Goal: Task Accomplishment & Management: Manage account settings

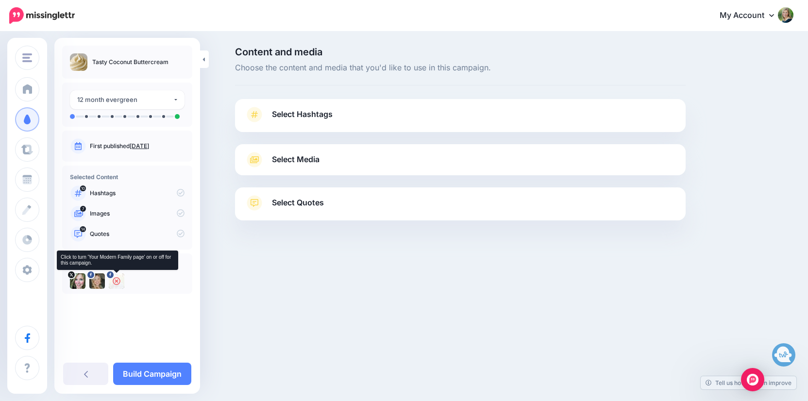
click at [115, 283] on icon at bounding box center [117, 281] width 8 height 8
click at [301, 121] on link "Select Hashtags" at bounding box center [460, 119] width 431 height 25
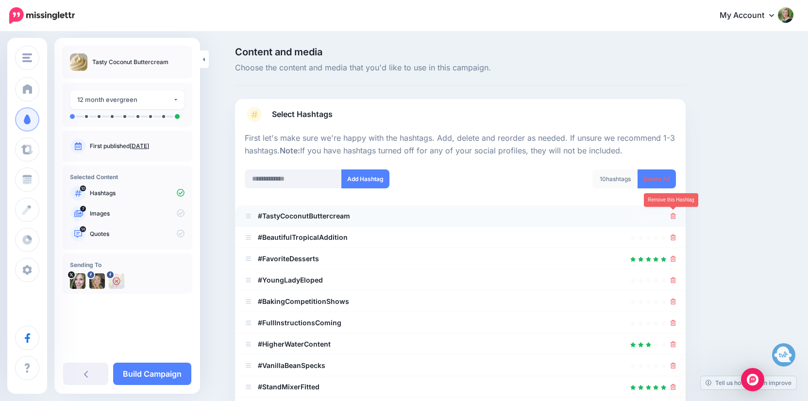
click at [673, 215] on icon at bounding box center [672, 216] width 5 height 6
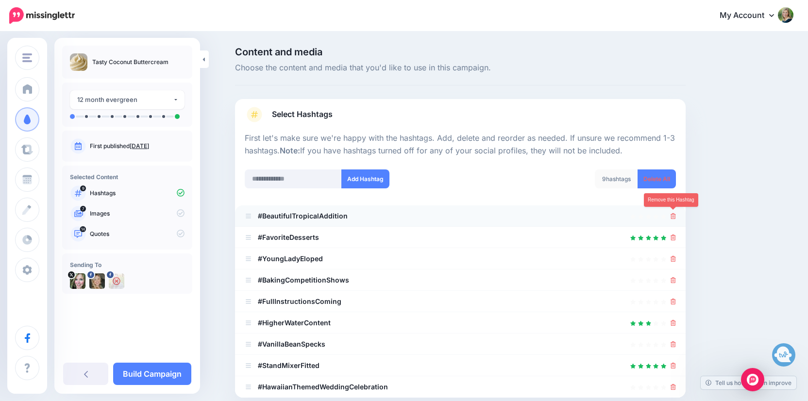
click at [673, 215] on icon at bounding box center [672, 216] width 5 height 6
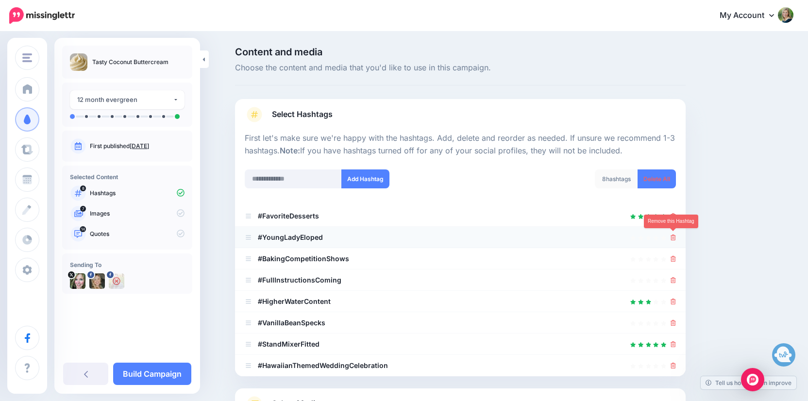
click at [672, 234] on icon at bounding box center [672, 237] width 5 height 6
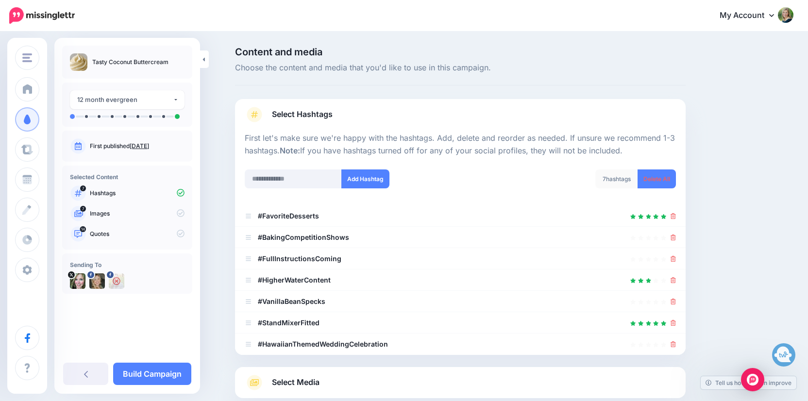
click at [672, 234] on icon at bounding box center [672, 237] width 5 height 6
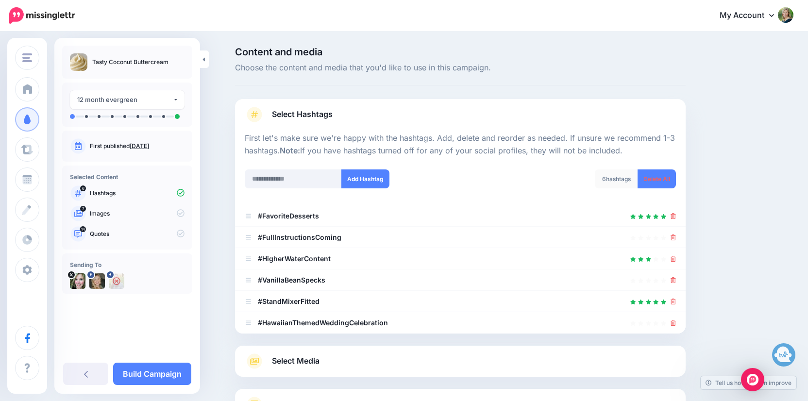
click at [672, 234] on icon at bounding box center [672, 237] width 5 height 6
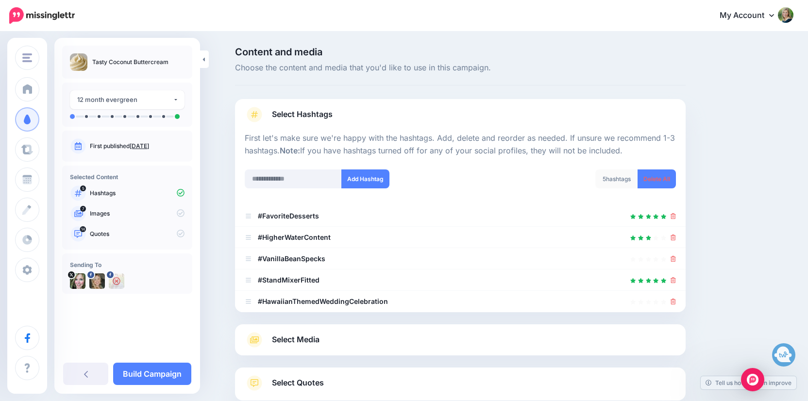
click at [672, 234] on icon at bounding box center [672, 237] width 5 height 6
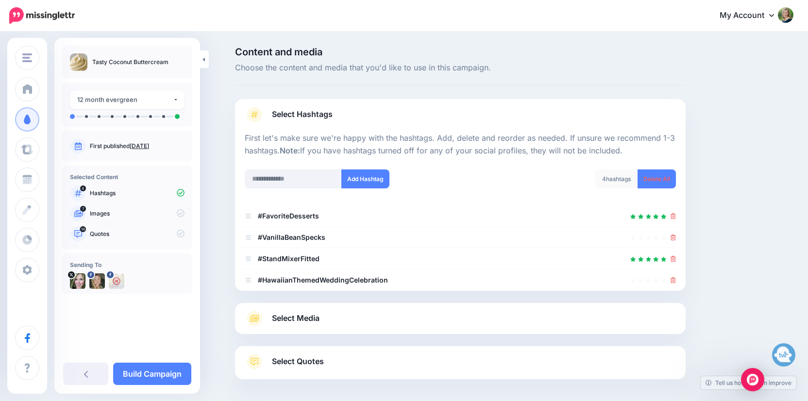
click at [672, 234] on icon at bounding box center [672, 237] width 5 height 6
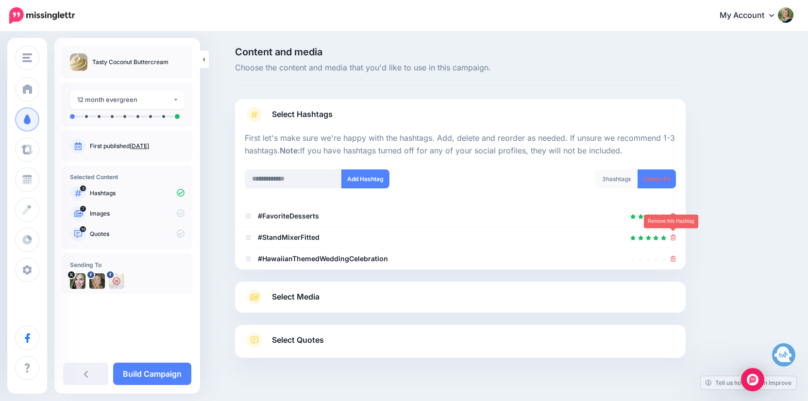
click at [672, 234] on icon at bounding box center [672, 237] width 5 height 6
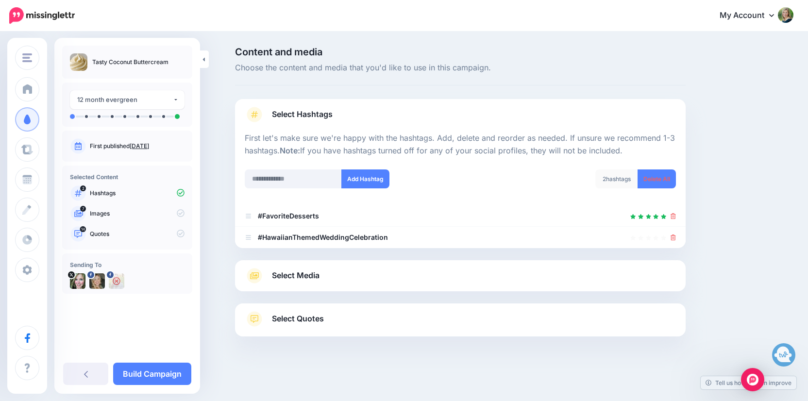
click at [672, 234] on icon at bounding box center [672, 237] width 5 height 6
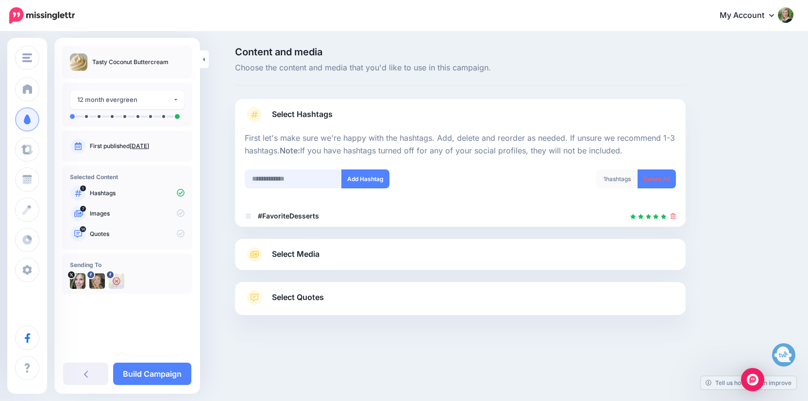
click at [297, 178] on input "text" at bounding box center [293, 178] width 97 height 19
type input "**********"
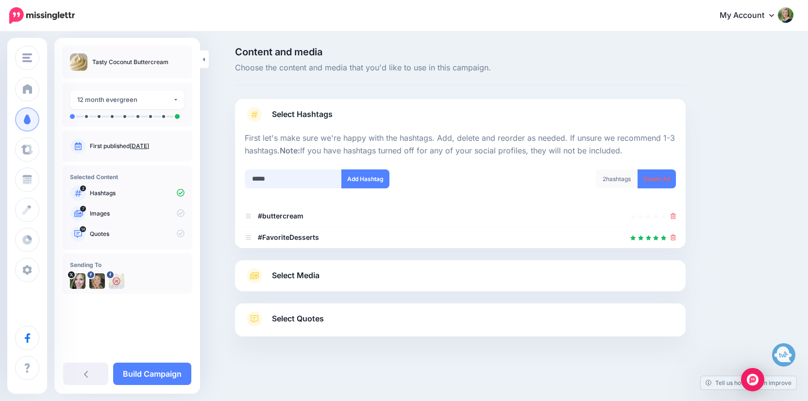
type input "******"
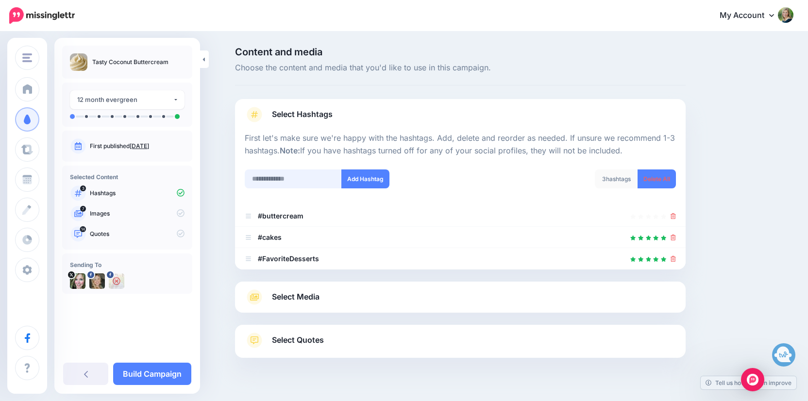
scroll to position [18, 0]
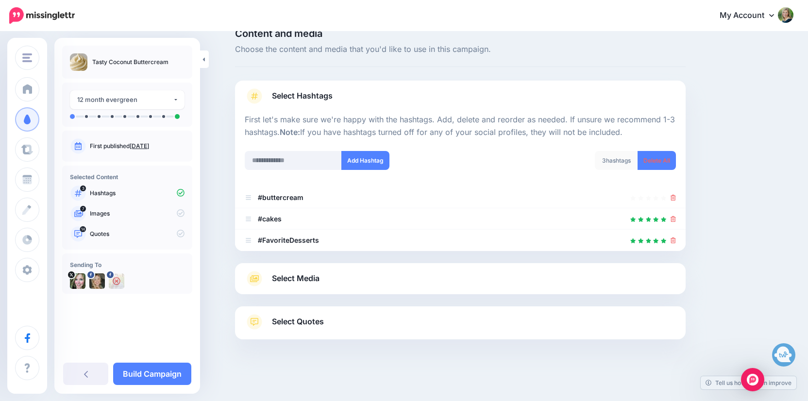
click at [299, 277] on span "Select Media" at bounding box center [296, 278] width 48 height 13
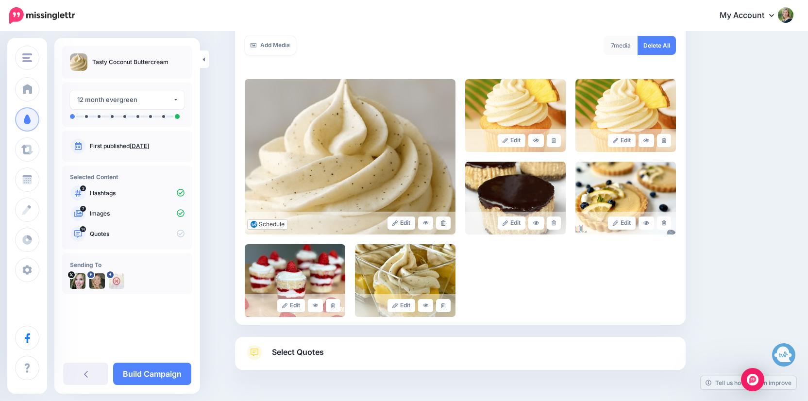
scroll to position [184, 0]
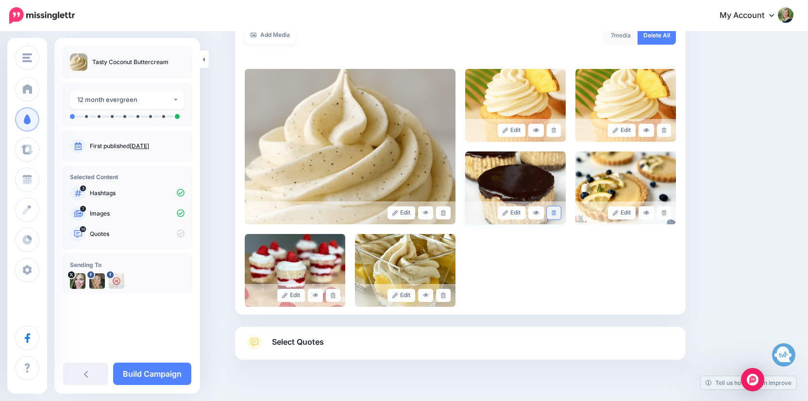
click at [551, 214] on link at bounding box center [554, 212] width 14 height 13
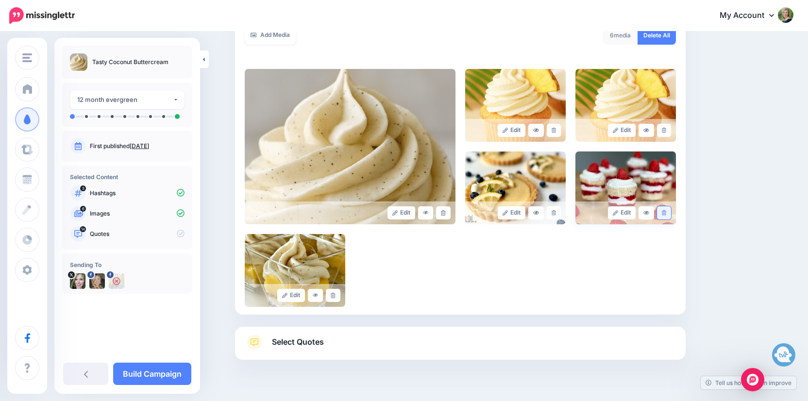
click at [664, 213] on icon at bounding box center [664, 212] width 4 height 5
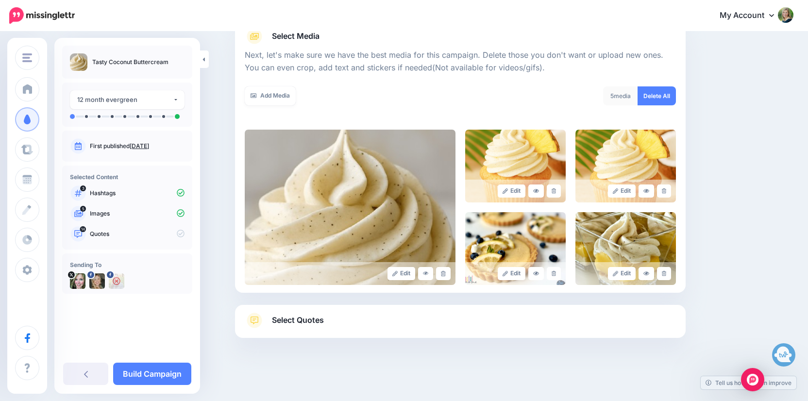
scroll to position [122, 0]
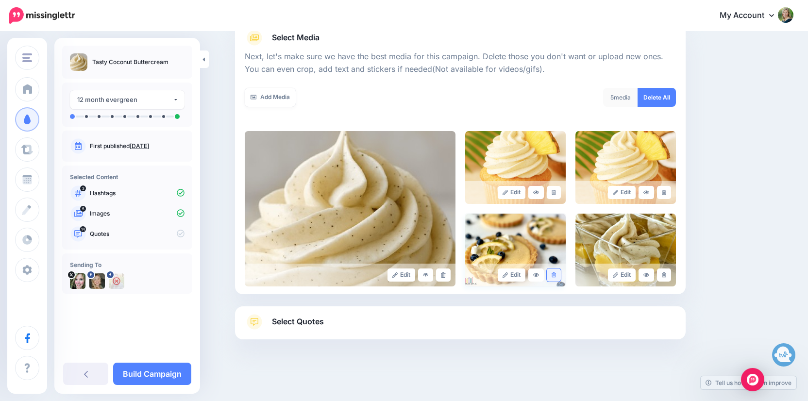
click at [551, 273] on icon at bounding box center [553, 274] width 4 height 5
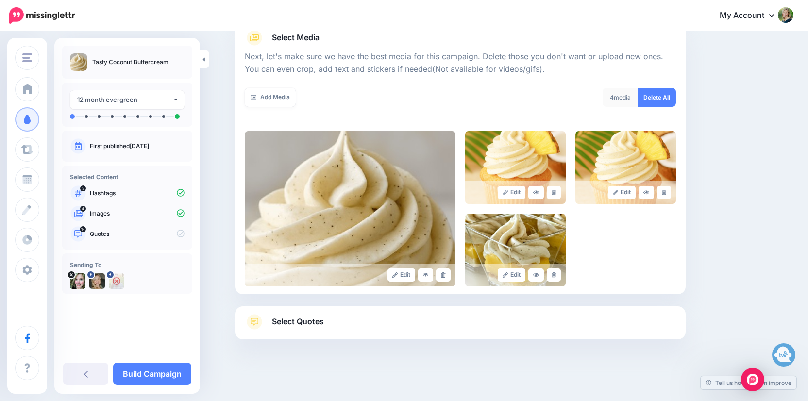
click at [329, 317] on link "Select Quotes" at bounding box center [460, 326] width 431 height 25
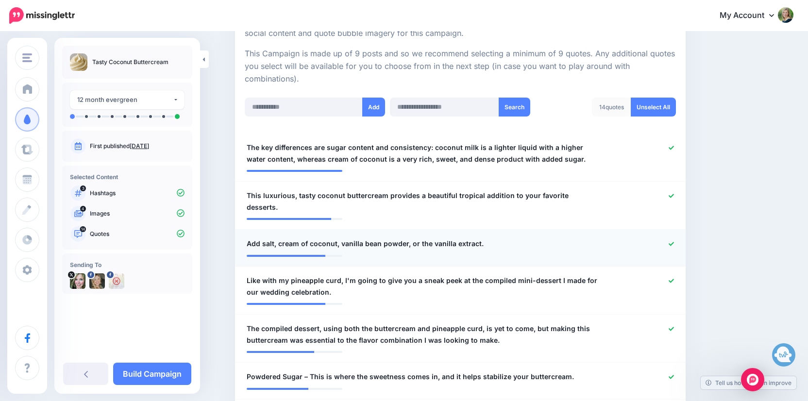
scroll to position [216, 0]
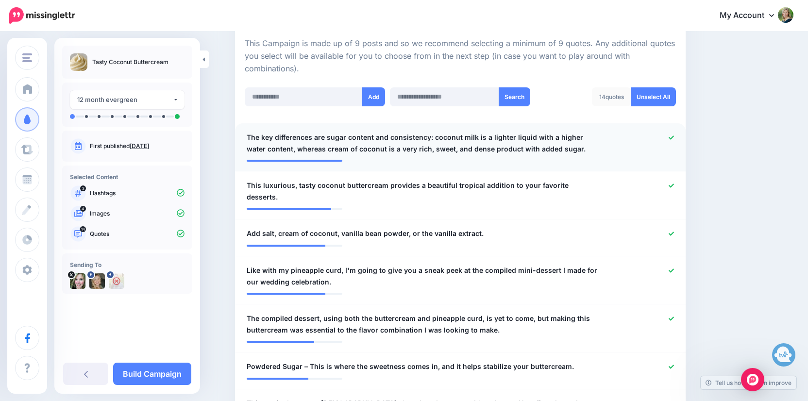
click at [667, 136] on div at bounding box center [644, 143] width 74 height 23
click at [672, 135] on icon at bounding box center [670, 137] width 5 height 4
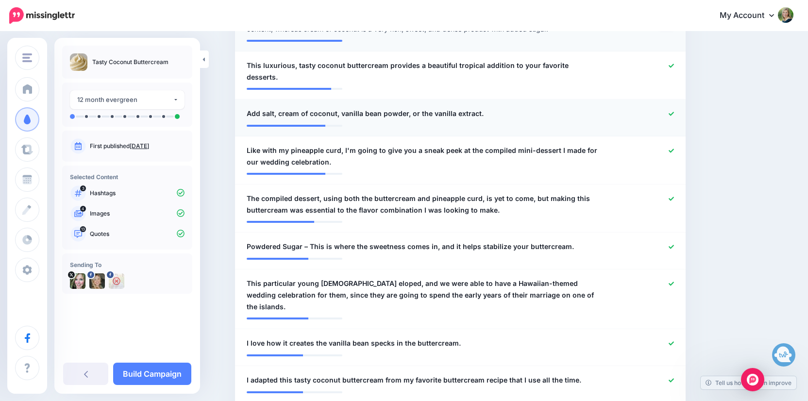
scroll to position [336, 0]
click at [673, 111] on icon at bounding box center [670, 113] width 5 height 5
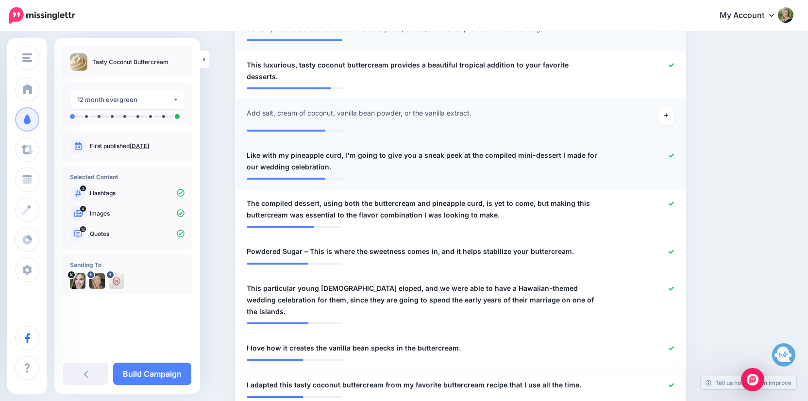
click at [672, 153] on icon at bounding box center [670, 155] width 5 height 5
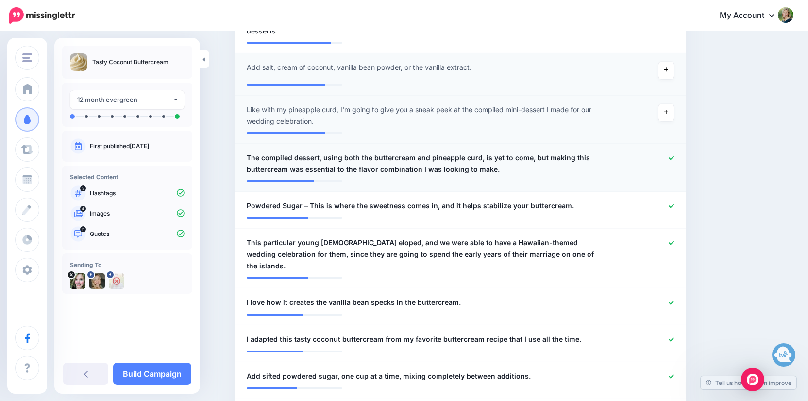
scroll to position [385, 0]
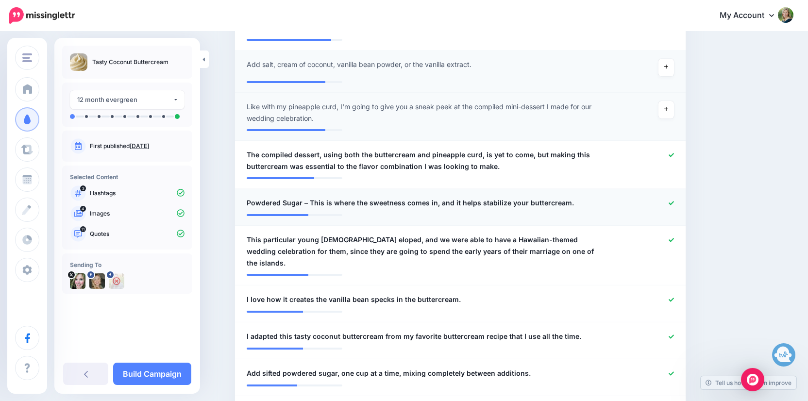
click at [670, 200] on icon at bounding box center [670, 202] width 5 height 5
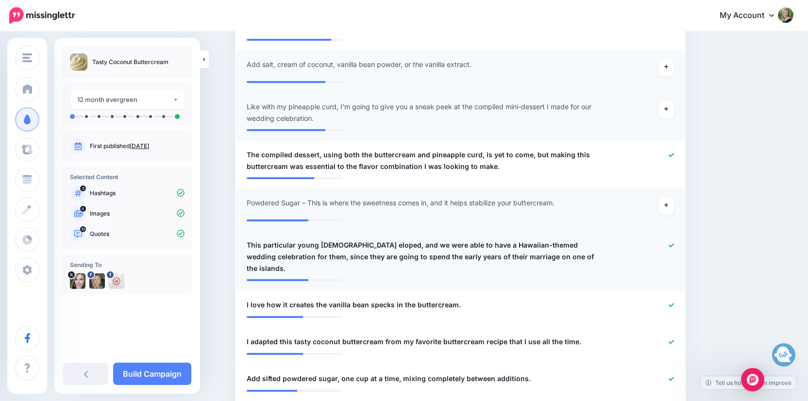
click at [670, 243] on icon at bounding box center [670, 245] width 5 height 5
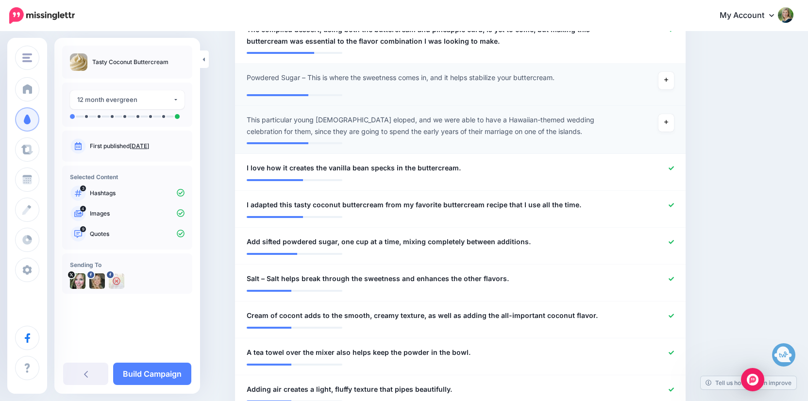
scroll to position [524, 0]
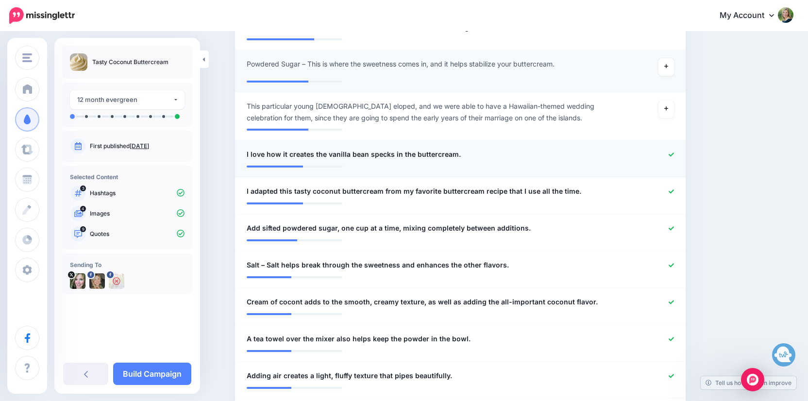
click at [672, 152] on icon at bounding box center [670, 154] width 5 height 4
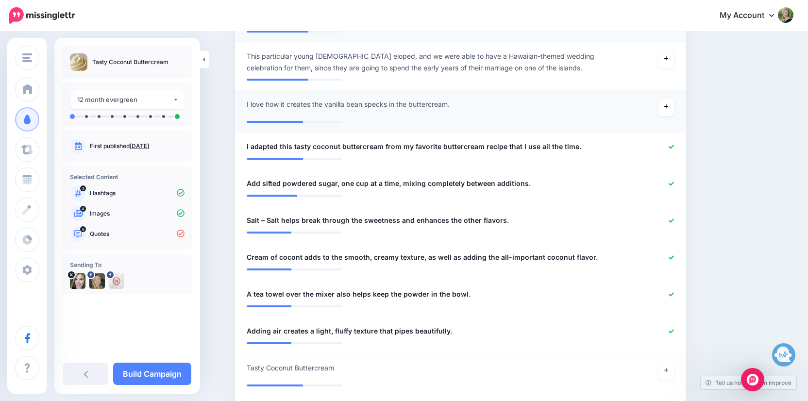
scroll to position [578, 0]
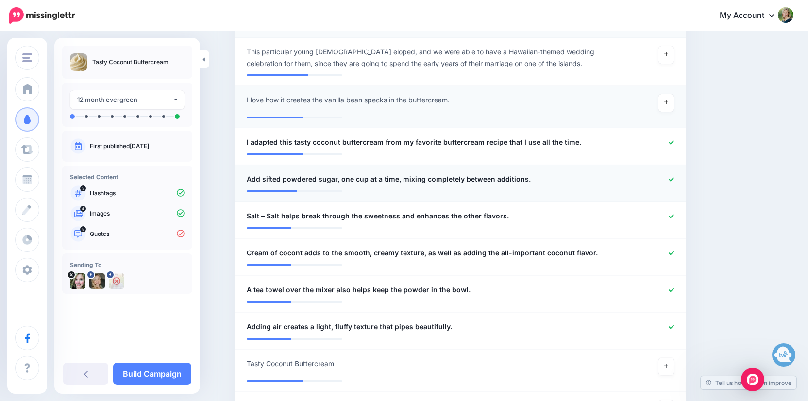
click at [671, 177] on icon at bounding box center [670, 179] width 5 height 5
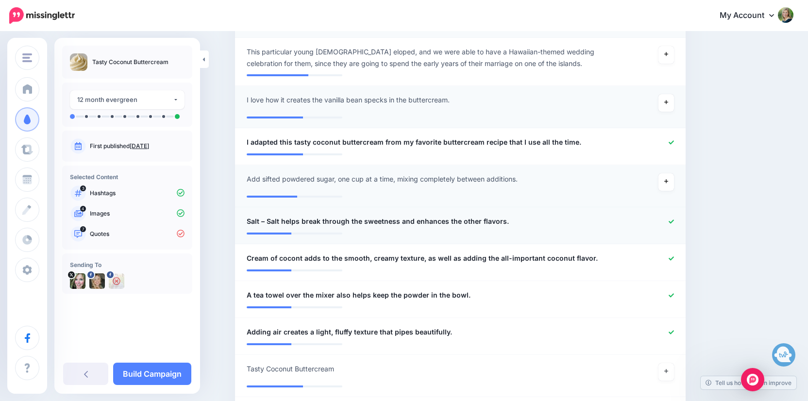
click at [670, 219] on icon at bounding box center [670, 221] width 5 height 5
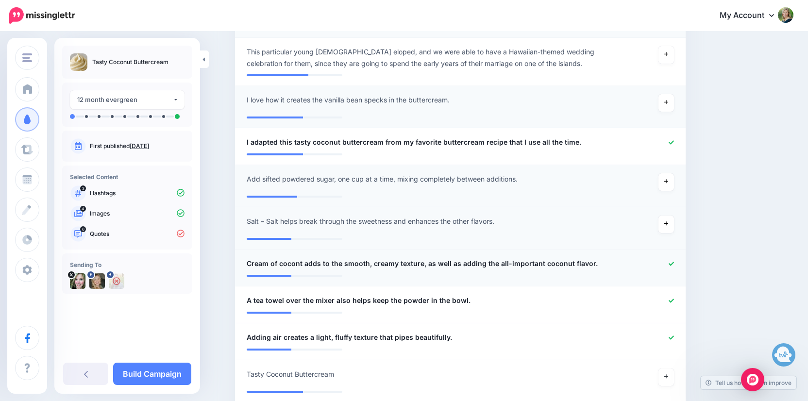
click at [671, 261] on icon at bounding box center [670, 263] width 5 height 5
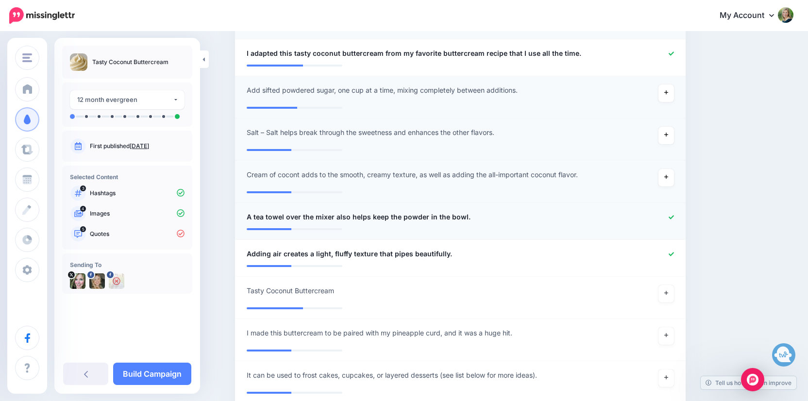
scroll to position [675, 0]
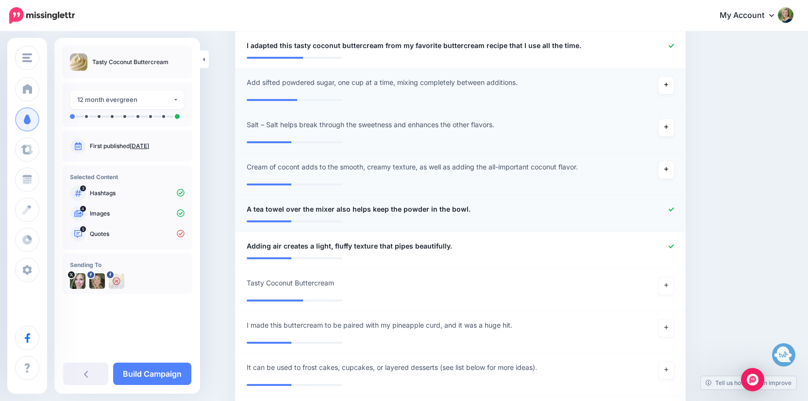
click at [671, 203] on div at bounding box center [644, 209] width 74 height 12
click at [671, 207] on icon at bounding box center [670, 209] width 5 height 5
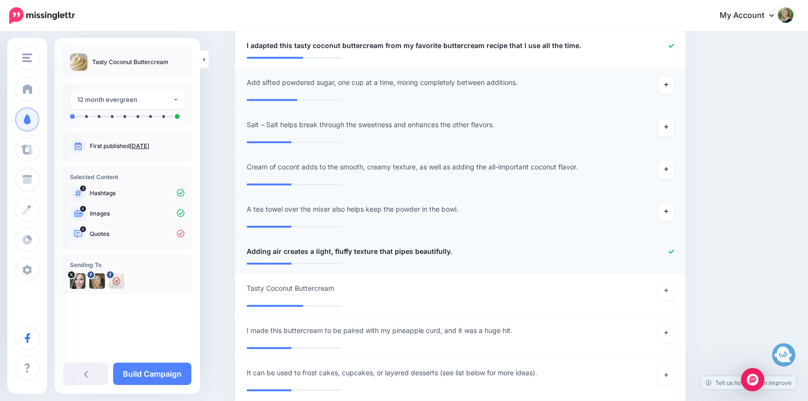
click at [671, 249] on icon at bounding box center [670, 251] width 5 height 5
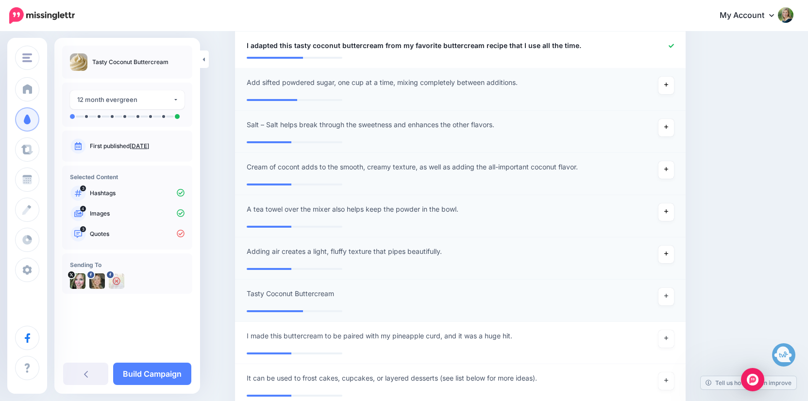
click at [667, 280] on li "**********" at bounding box center [460, 301] width 450 height 42
click at [665, 293] on icon at bounding box center [666, 295] width 4 height 5
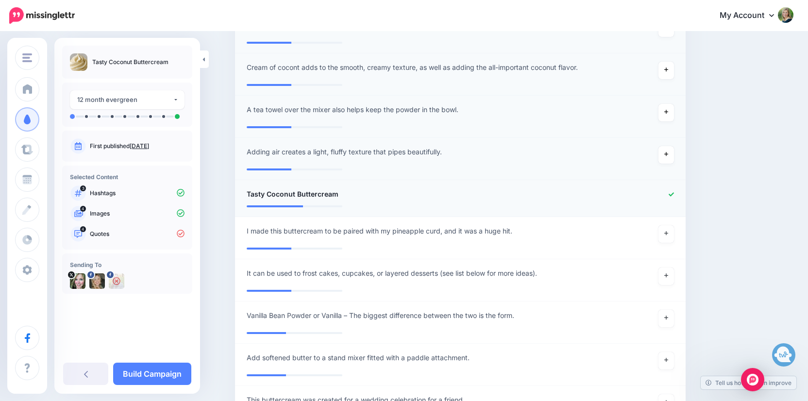
scroll to position [777, 0]
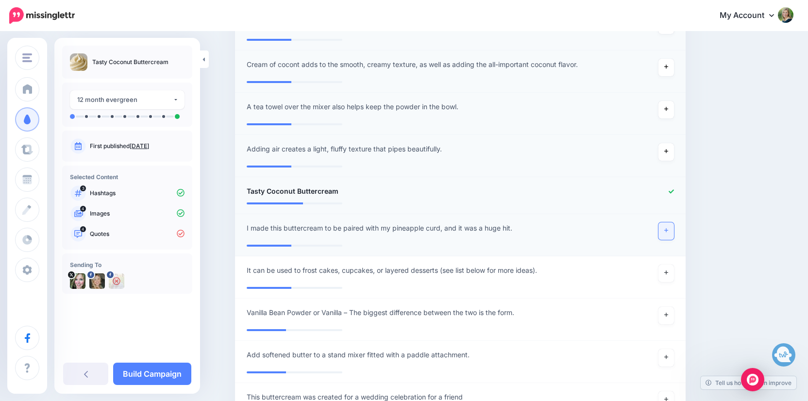
click at [669, 222] on link at bounding box center [666, 230] width 16 height 17
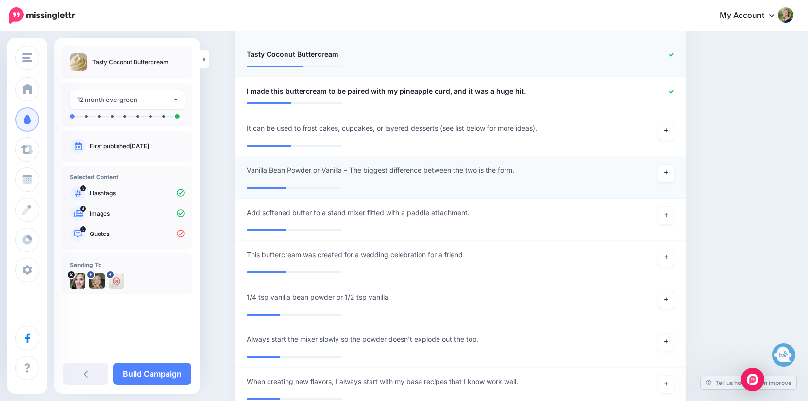
scroll to position [919, 0]
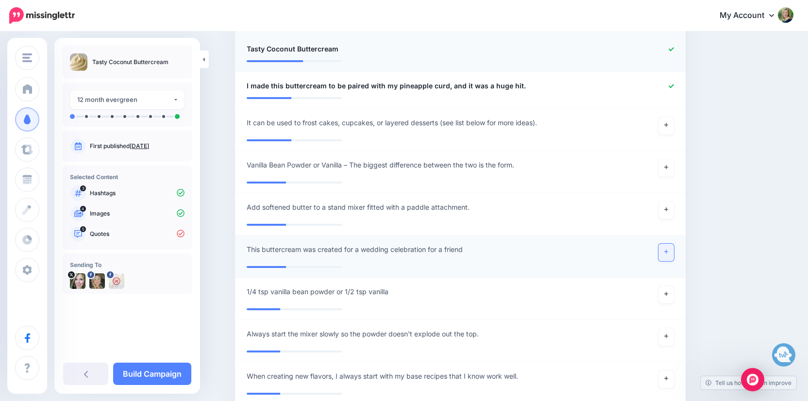
click at [669, 244] on link at bounding box center [666, 252] width 16 height 17
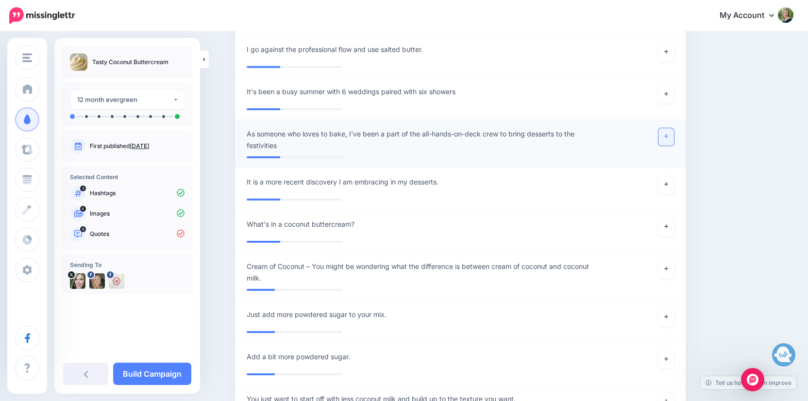
scroll to position [1340, 0]
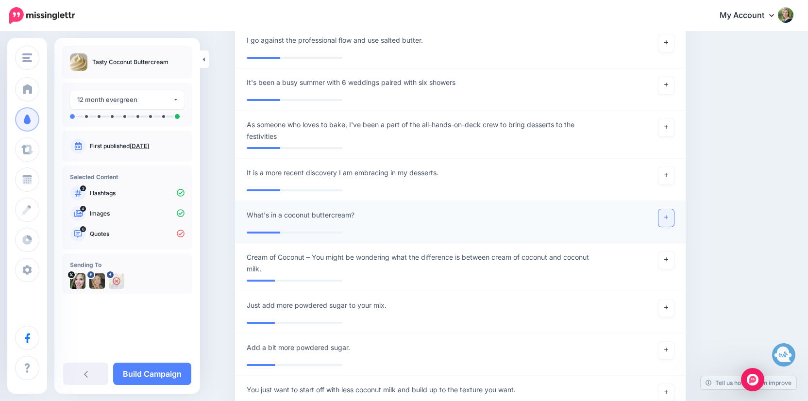
click at [667, 215] on icon at bounding box center [666, 217] width 4 height 5
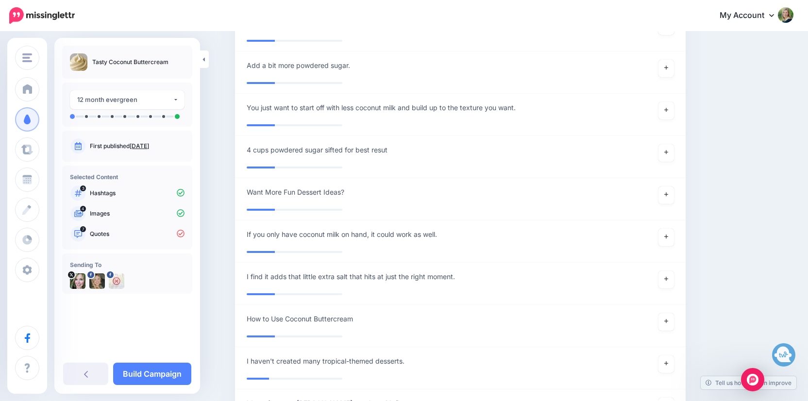
scroll to position [1618, 0]
click at [668, 185] on link at bounding box center [666, 193] width 16 height 17
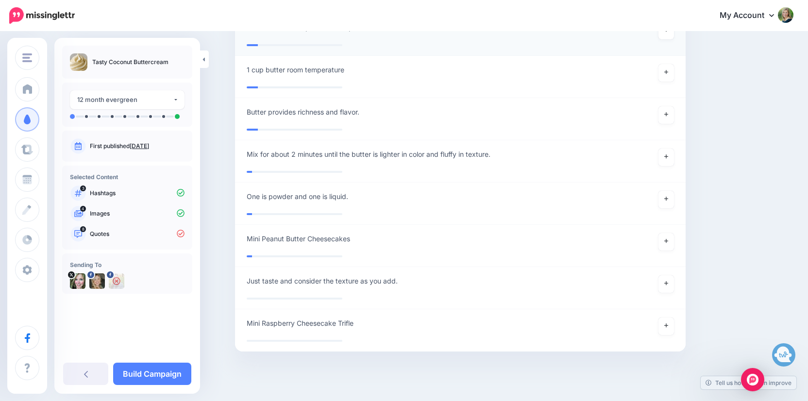
scroll to position [2161, 0]
click at [427, 183] on li "**********" at bounding box center [460, 204] width 450 height 42
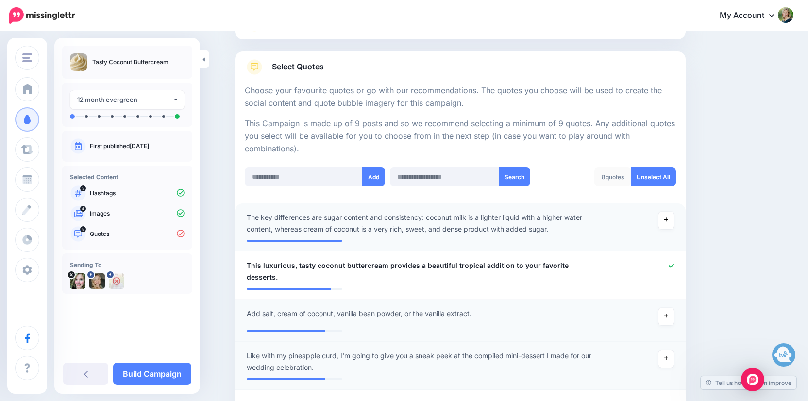
scroll to position [134, 0]
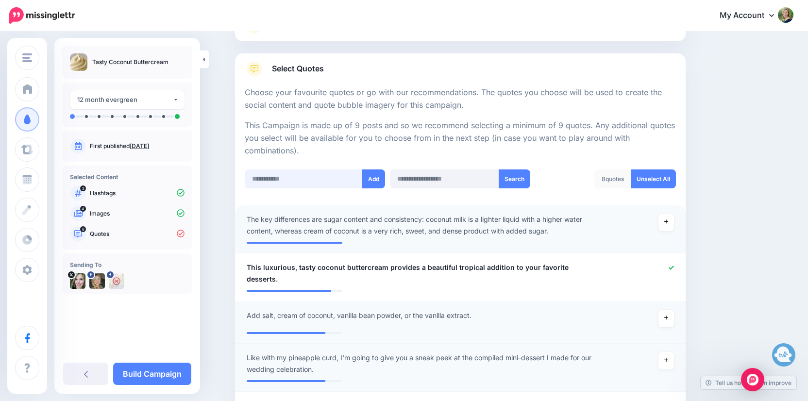
click at [330, 176] on input "text" at bounding box center [304, 178] width 118 height 19
type input "*"
type input "**********"
click at [377, 176] on button "Add" at bounding box center [373, 178] width 23 height 19
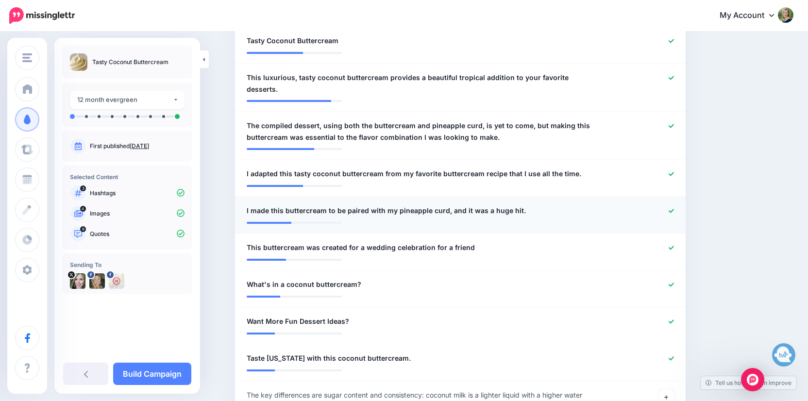
scroll to position [311, 0]
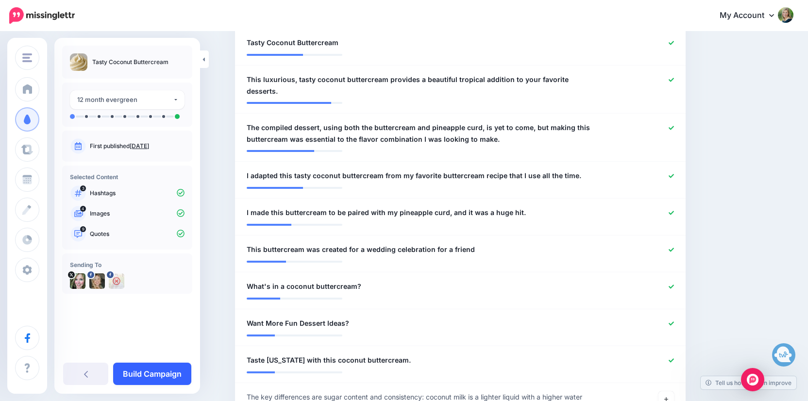
click at [166, 375] on link "Build Campaign" at bounding box center [152, 374] width 78 height 22
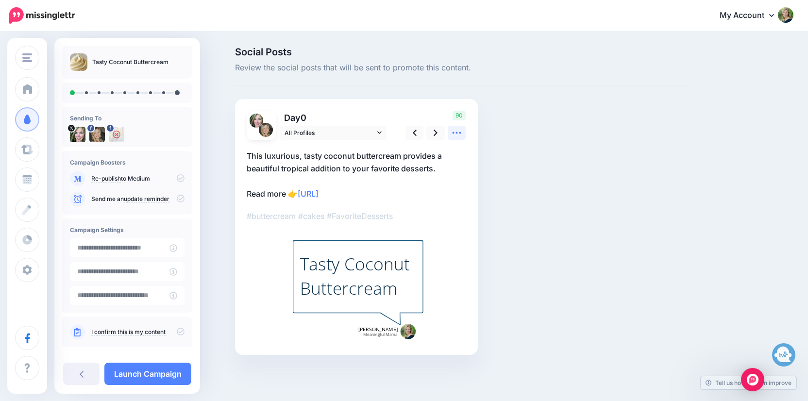
click at [458, 132] on icon at bounding box center [456, 133] width 10 height 10
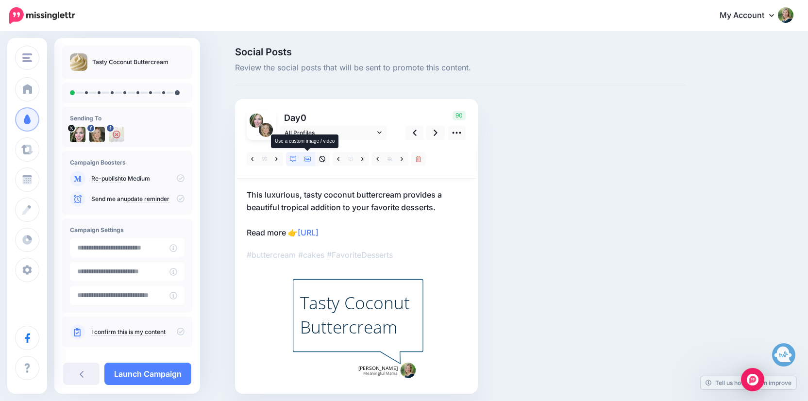
click at [309, 160] on icon at bounding box center [307, 159] width 7 height 5
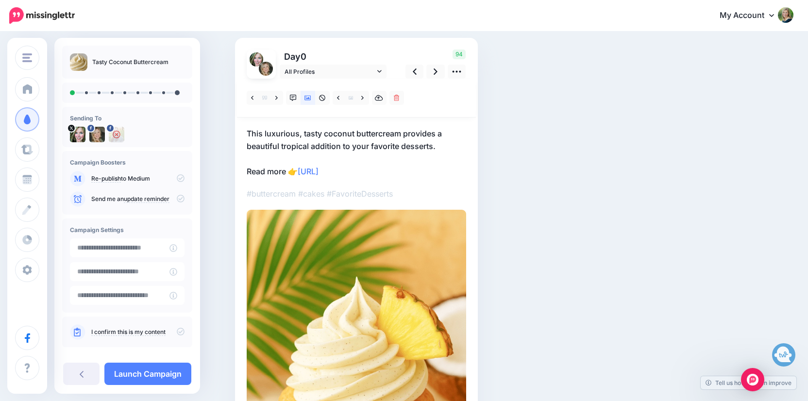
scroll to position [37, 0]
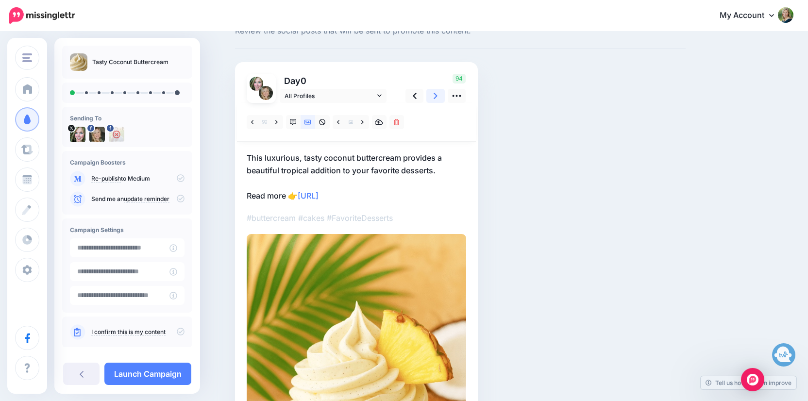
click at [435, 94] on icon at bounding box center [435, 96] width 4 height 6
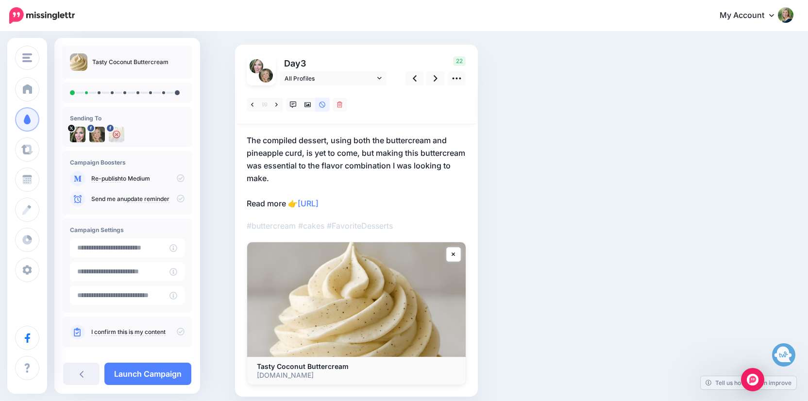
scroll to position [49, 0]
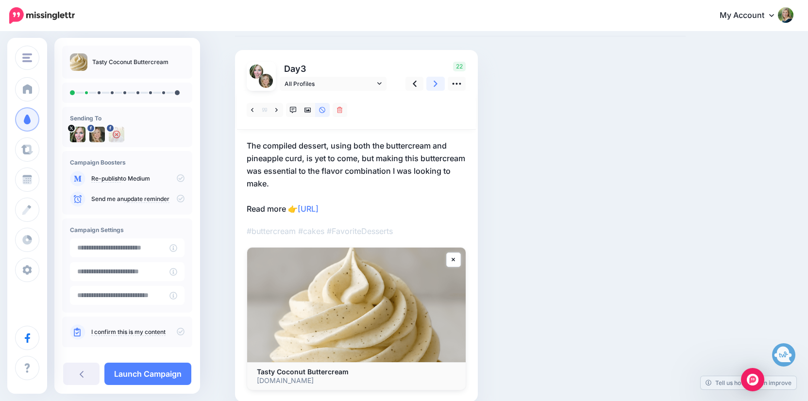
click at [432, 85] on link at bounding box center [435, 84] width 18 height 14
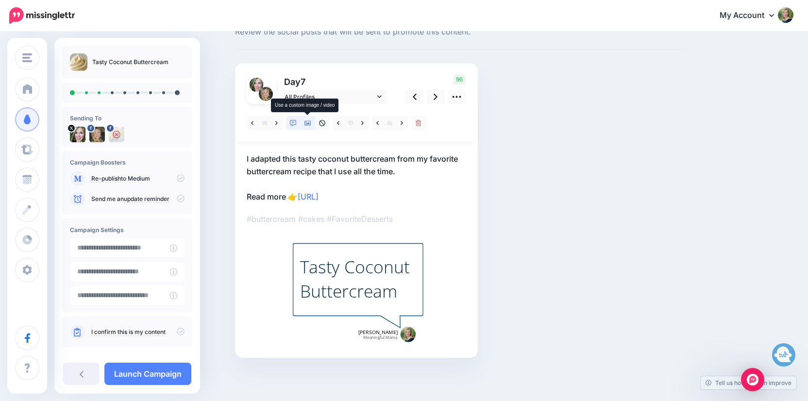
click at [307, 124] on icon at bounding box center [307, 123] width 7 height 7
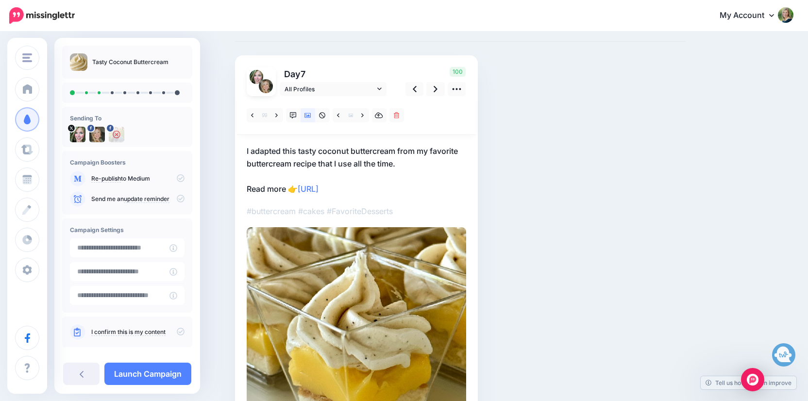
scroll to position [49, 0]
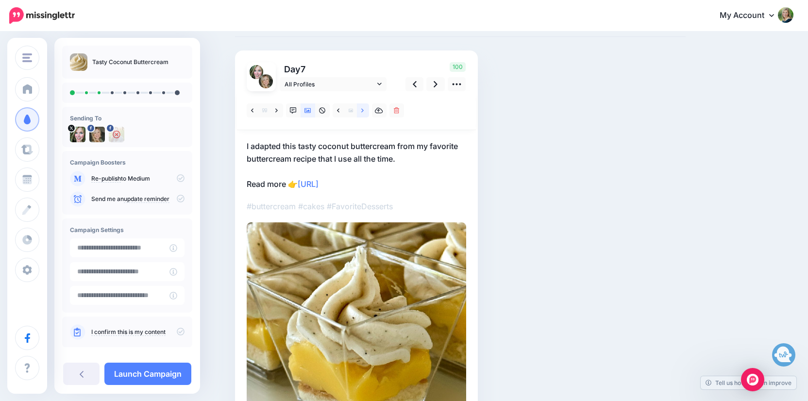
click at [360, 112] on link at bounding box center [363, 110] width 12 height 14
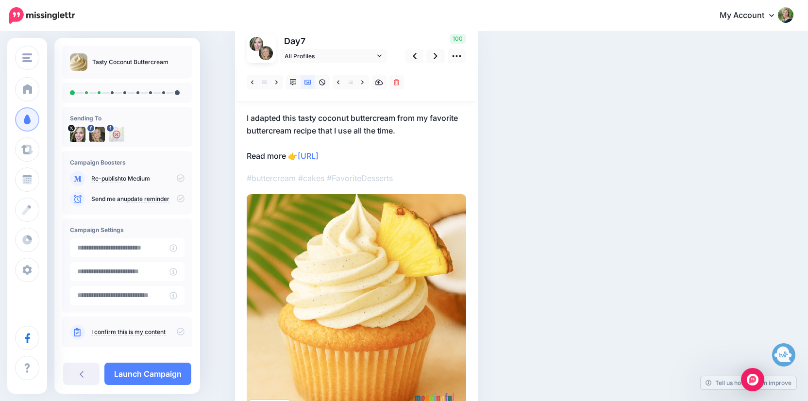
scroll to position [61, 0]
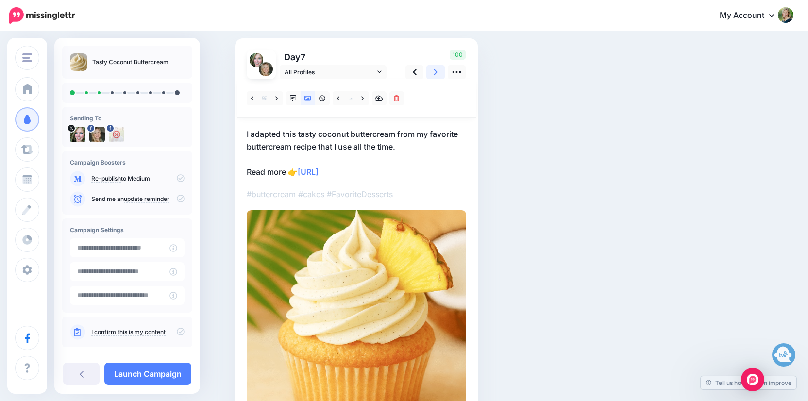
click at [433, 71] on link at bounding box center [435, 72] width 18 height 14
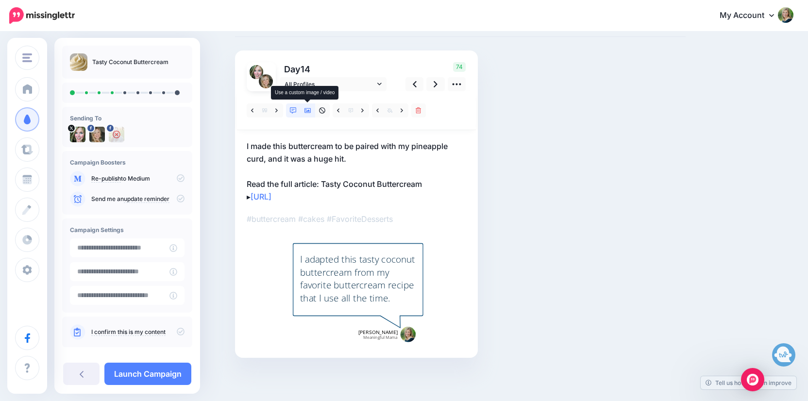
click at [303, 110] on link at bounding box center [307, 110] width 15 height 14
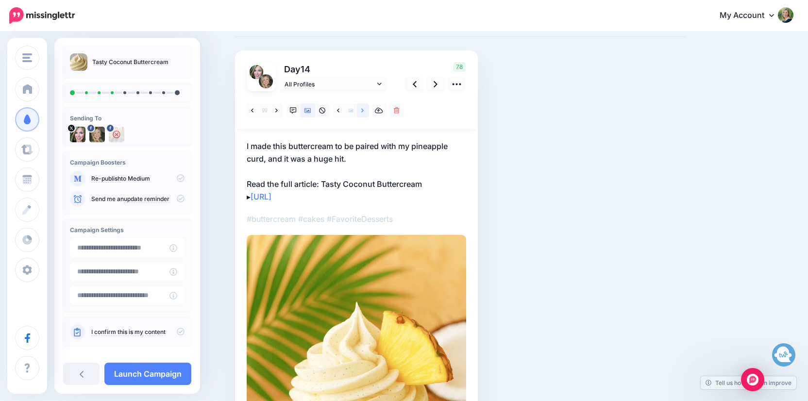
click at [360, 109] on link at bounding box center [363, 110] width 12 height 14
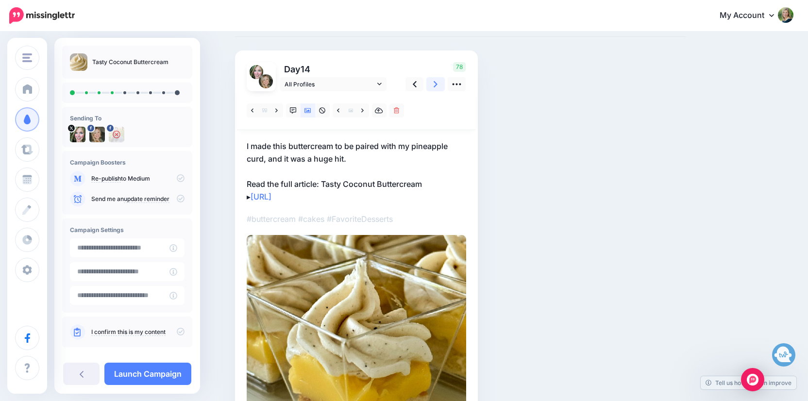
click at [434, 82] on icon at bounding box center [435, 84] width 4 height 10
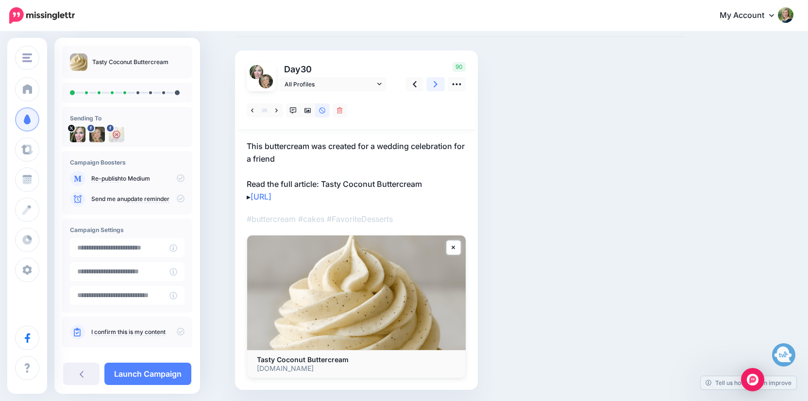
click at [433, 86] on icon at bounding box center [435, 84] width 4 height 10
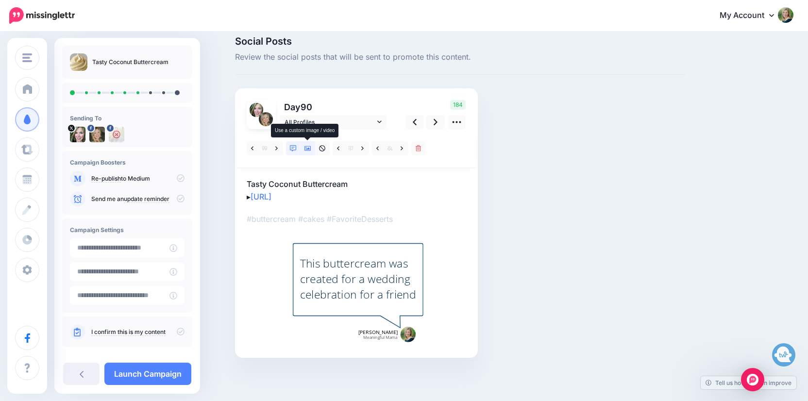
click at [308, 146] on icon at bounding box center [307, 148] width 7 height 5
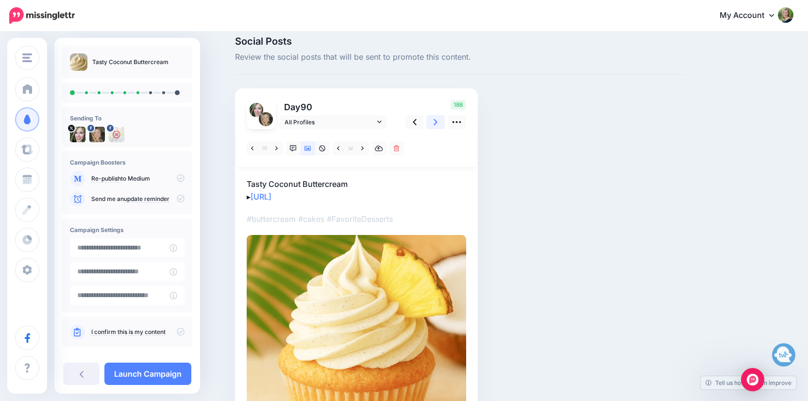
click at [434, 119] on icon at bounding box center [435, 122] width 4 height 6
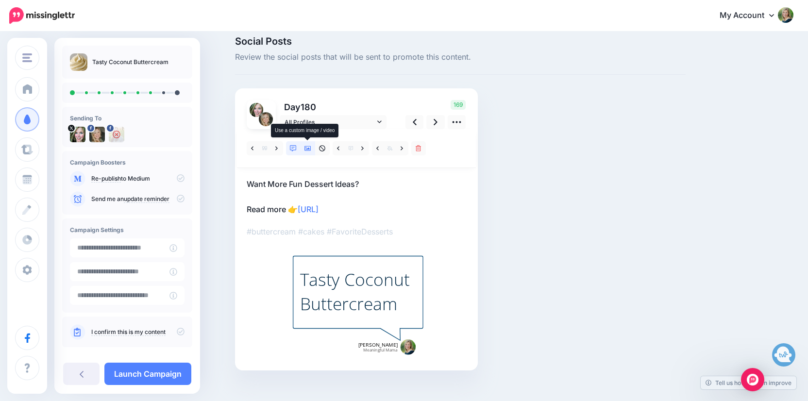
click at [313, 149] on link at bounding box center [307, 148] width 15 height 14
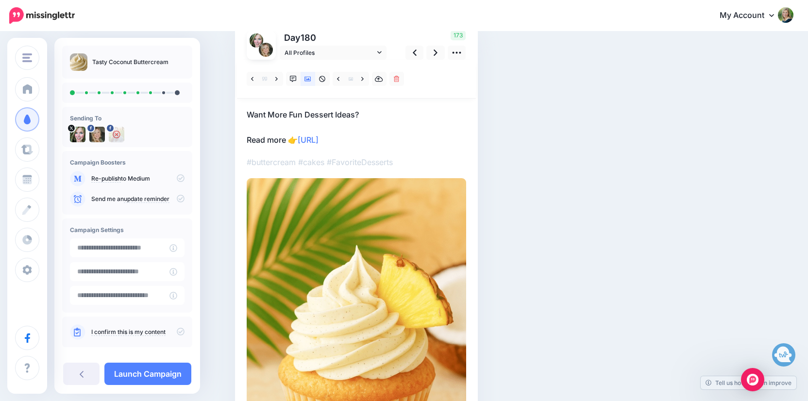
scroll to position [69, 0]
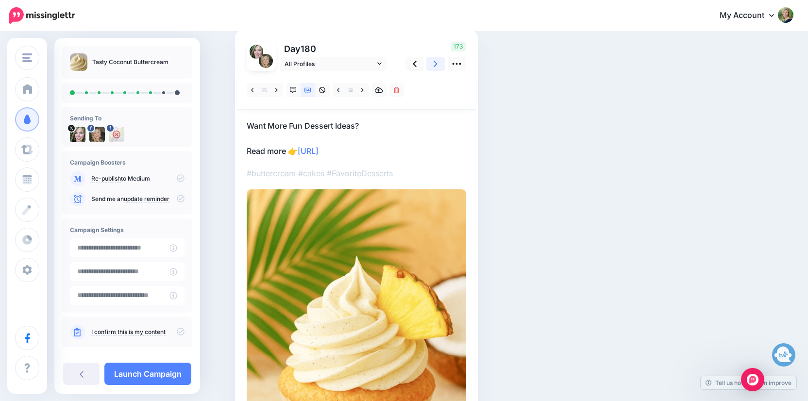
click at [428, 66] on link at bounding box center [435, 64] width 18 height 14
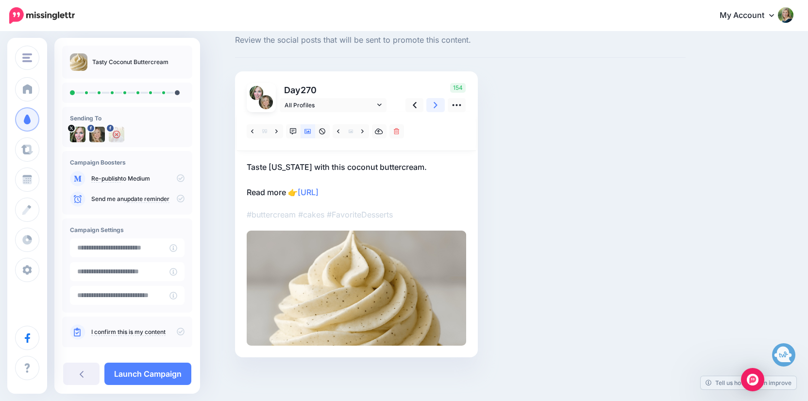
scroll to position [27, 0]
click at [431, 103] on link at bounding box center [435, 106] width 18 height 14
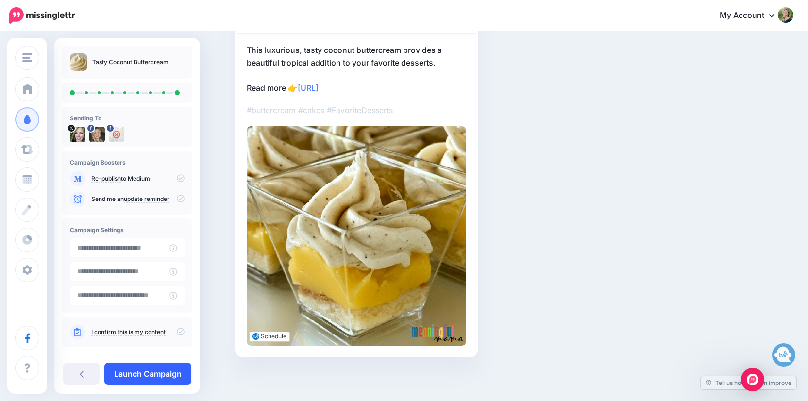
scroll to position [144, 0]
click at [152, 376] on link "Launch Campaign" at bounding box center [147, 374] width 87 height 22
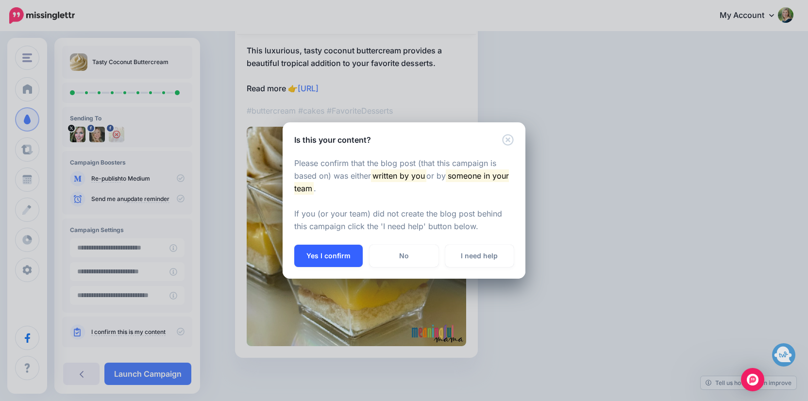
click at [332, 265] on button "Yes I confirm" at bounding box center [328, 256] width 68 height 22
